Goal: Task Accomplishment & Management: Complete application form

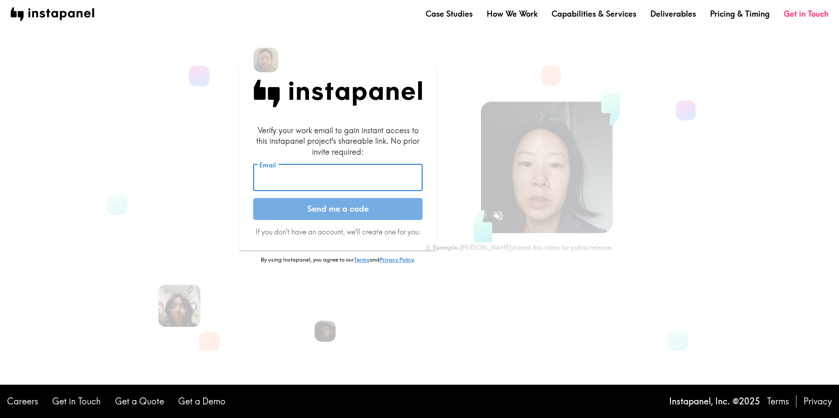
click at [281, 180] on input "Email" at bounding box center [337, 177] width 169 height 27
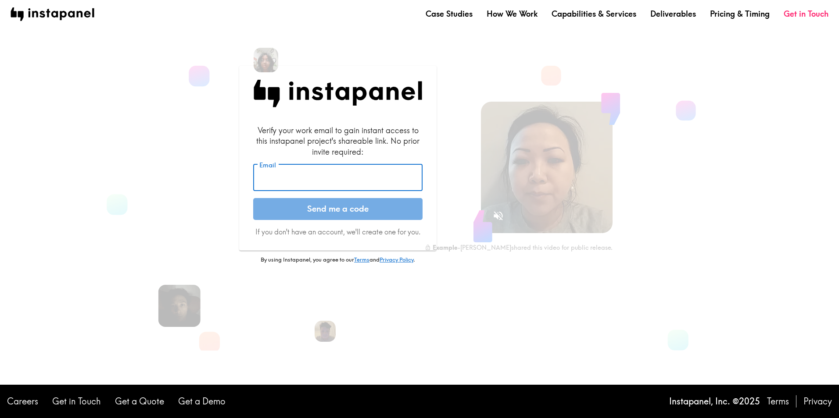
type input "[PERSON_NAME][EMAIL_ADDRESS][DOMAIN_NAME]"
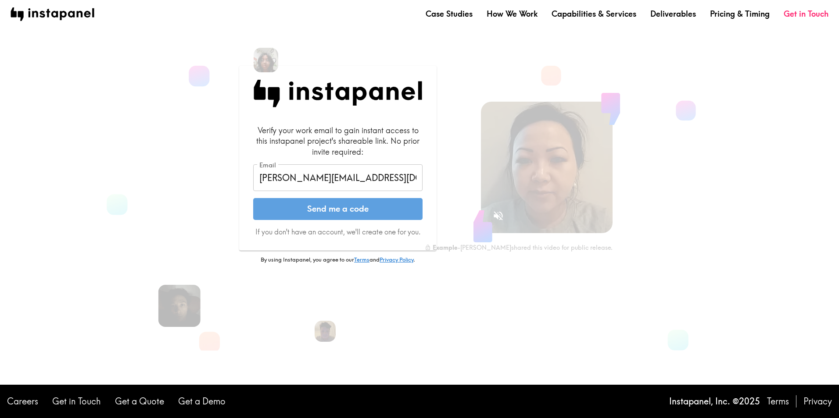
click at [292, 207] on button "Send me a code" at bounding box center [337, 209] width 169 height 22
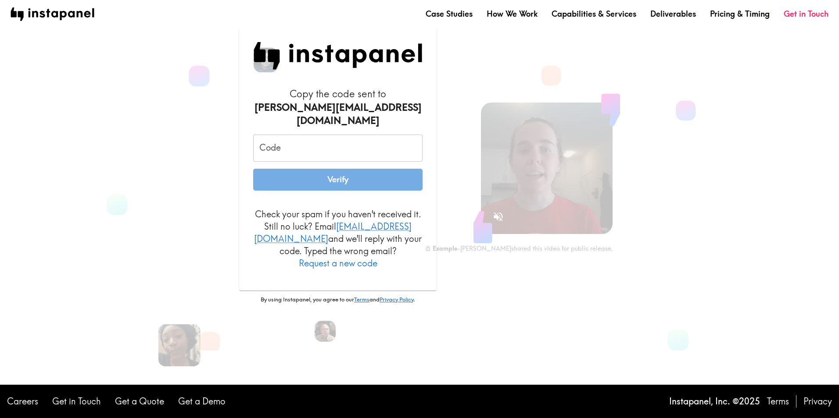
click at [347, 257] on button "Request a new code" at bounding box center [338, 263] width 79 height 12
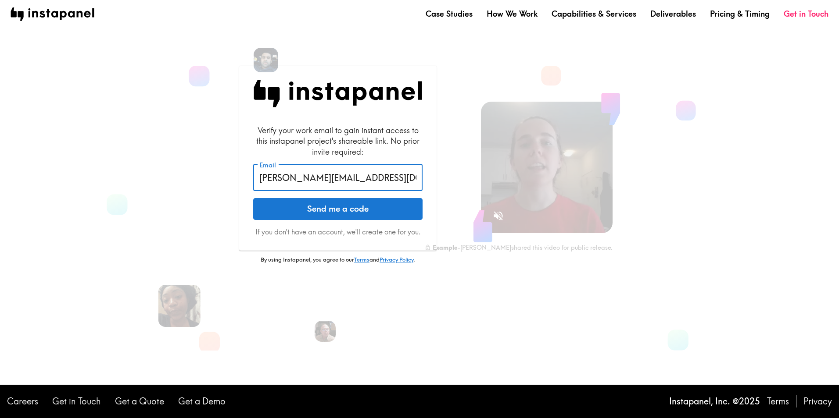
drag, startPoint x: 262, startPoint y: 178, endPoint x: 115, endPoint y: 157, distance: 148.9
click at [115, 157] on section "Verify your work email to gain instant access to this instapanel project's shar…" at bounding box center [412, 182] width 653 height 337
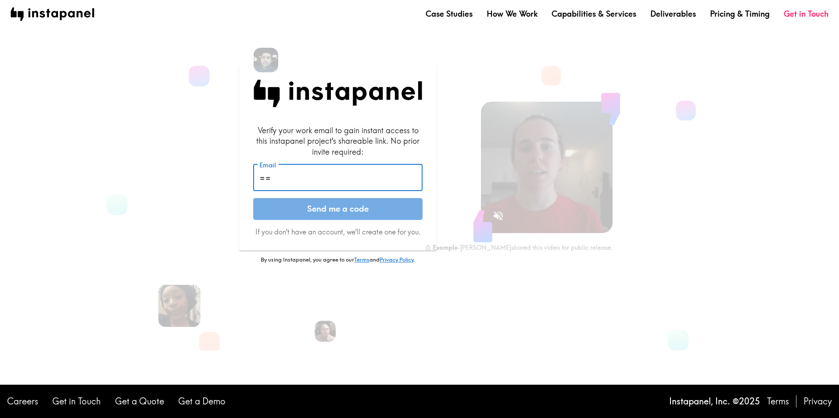
type input "="
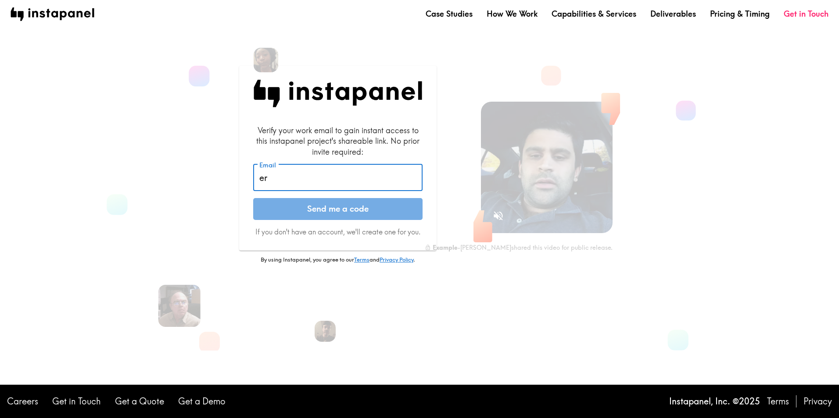
type input "e"
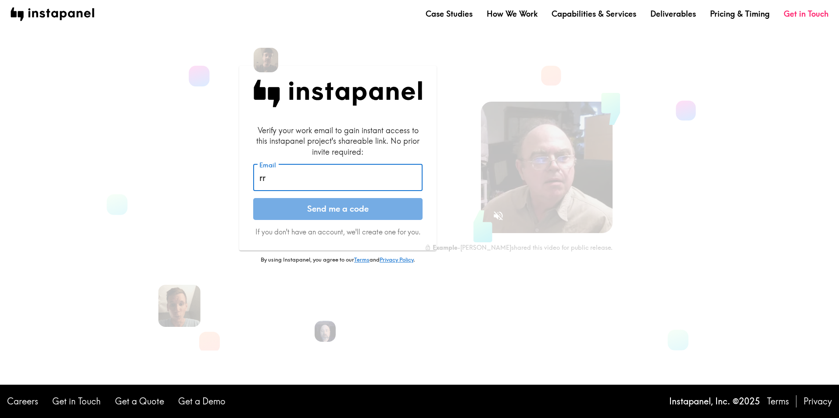
type input "r"
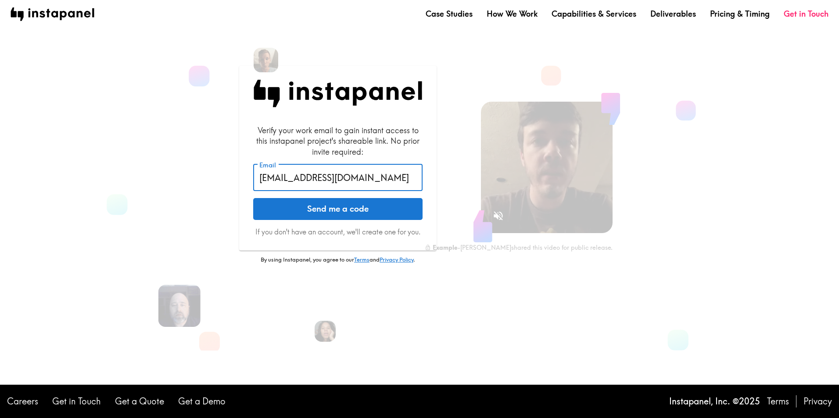
type input "[EMAIL_ADDRESS][DOMAIN_NAME]"
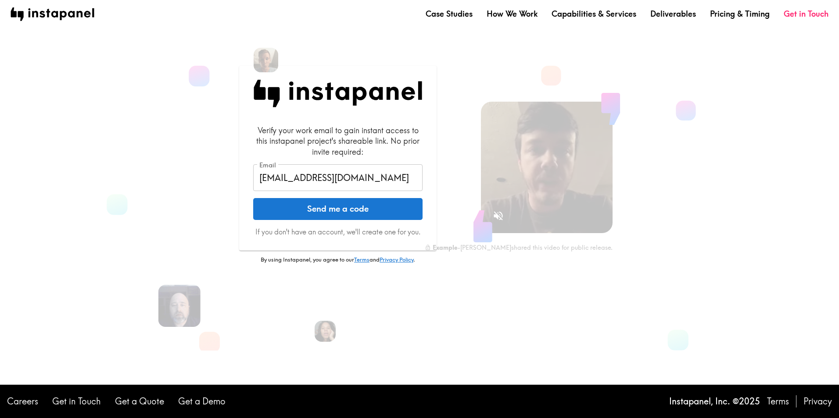
click at [301, 208] on button "Send me a code" at bounding box center [337, 209] width 169 height 22
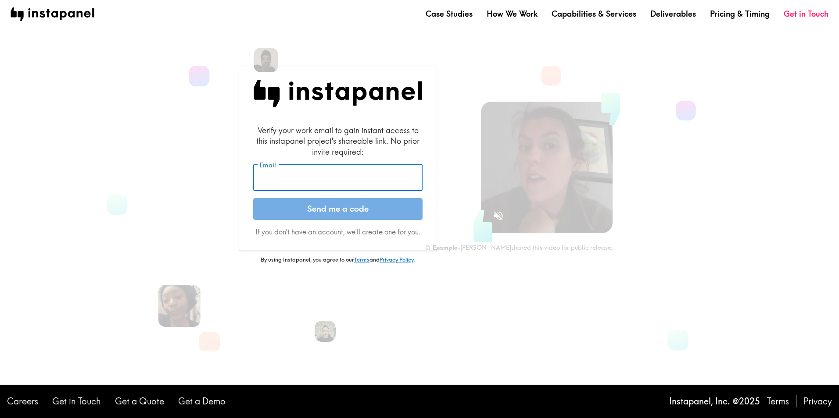
click at [258, 182] on input "Email" at bounding box center [337, 177] width 169 height 27
type input "[EMAIL_ADDRESS][DOMAIN_NAME]"
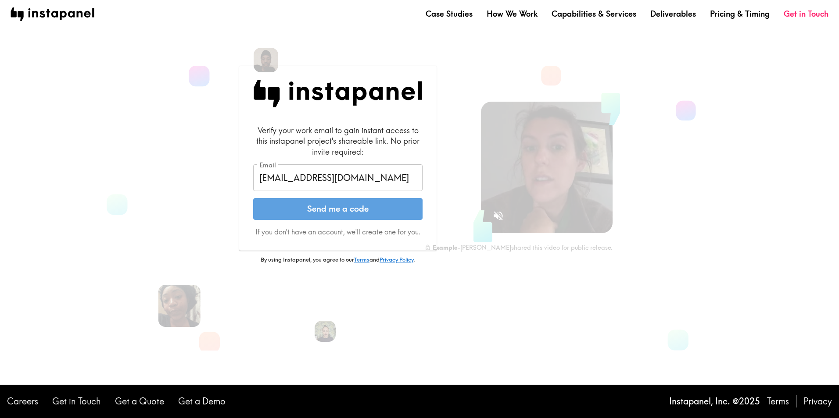
click at [295, 212] on button "Send me a code" at bounding box center [337, 209] width 169 height 22
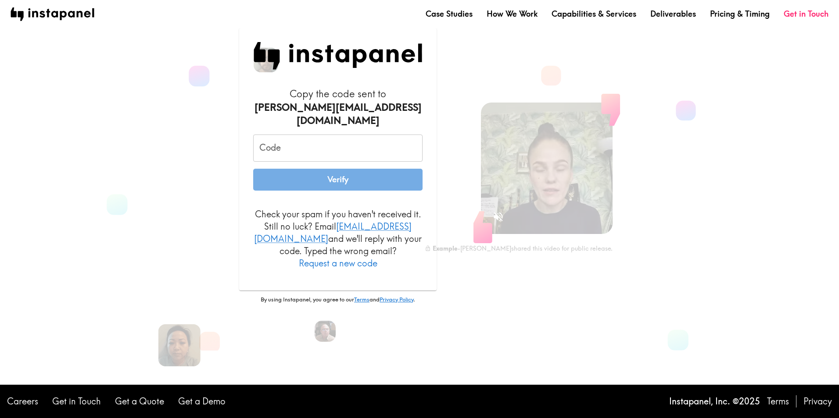
click at [260, 147] on input "Code" at bounding box center [337, 148] width 169 height 27
paste input "9f2_QMk_PFJ"
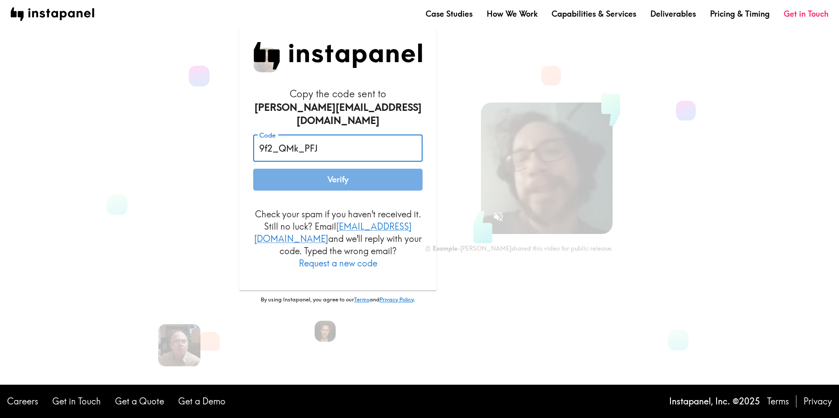
type input "9f2_QMk_PFJ"
click at [287, 183] on button "Verify" at bounding box center [337, 180] width 169 height 22
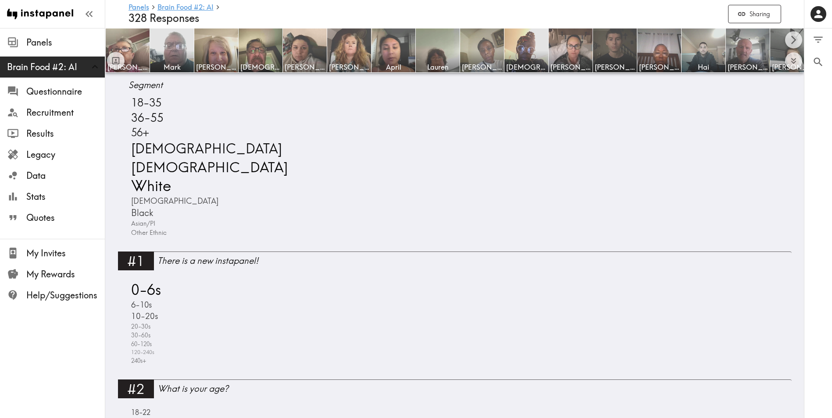
scroll to position [526, 0]
